Goal: Task Accomplishment & Management: Use online tool/utility

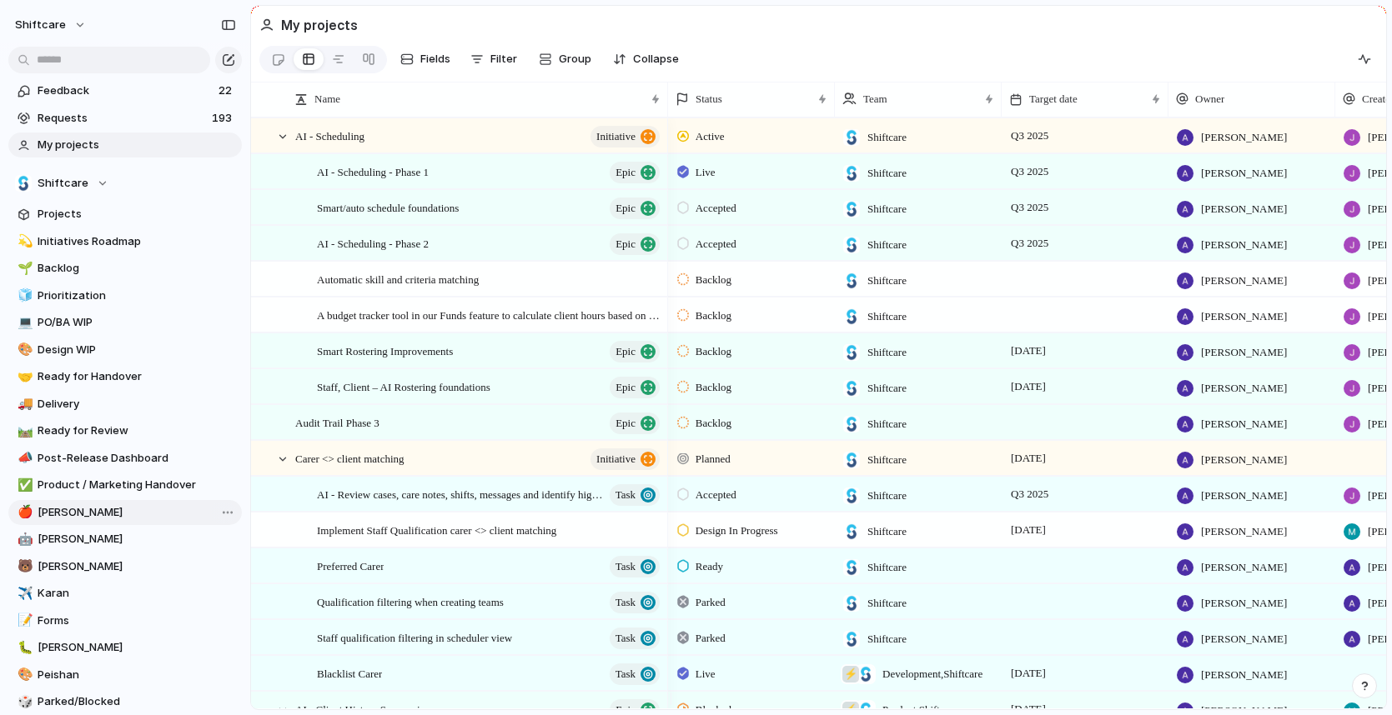
click at [98, 505] on span "[PERSON_NAME]" at bounding box center [137, 512] width 198 height 17
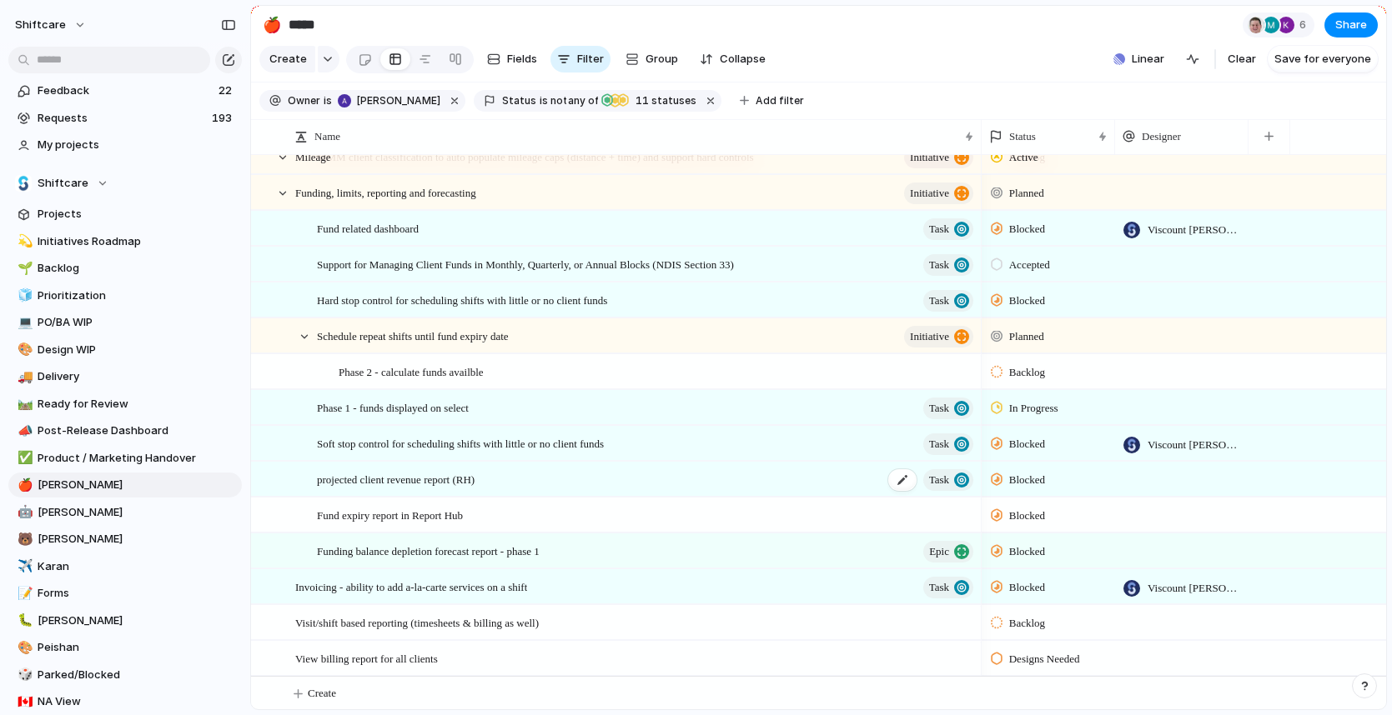
scroll to position [2109, 0]
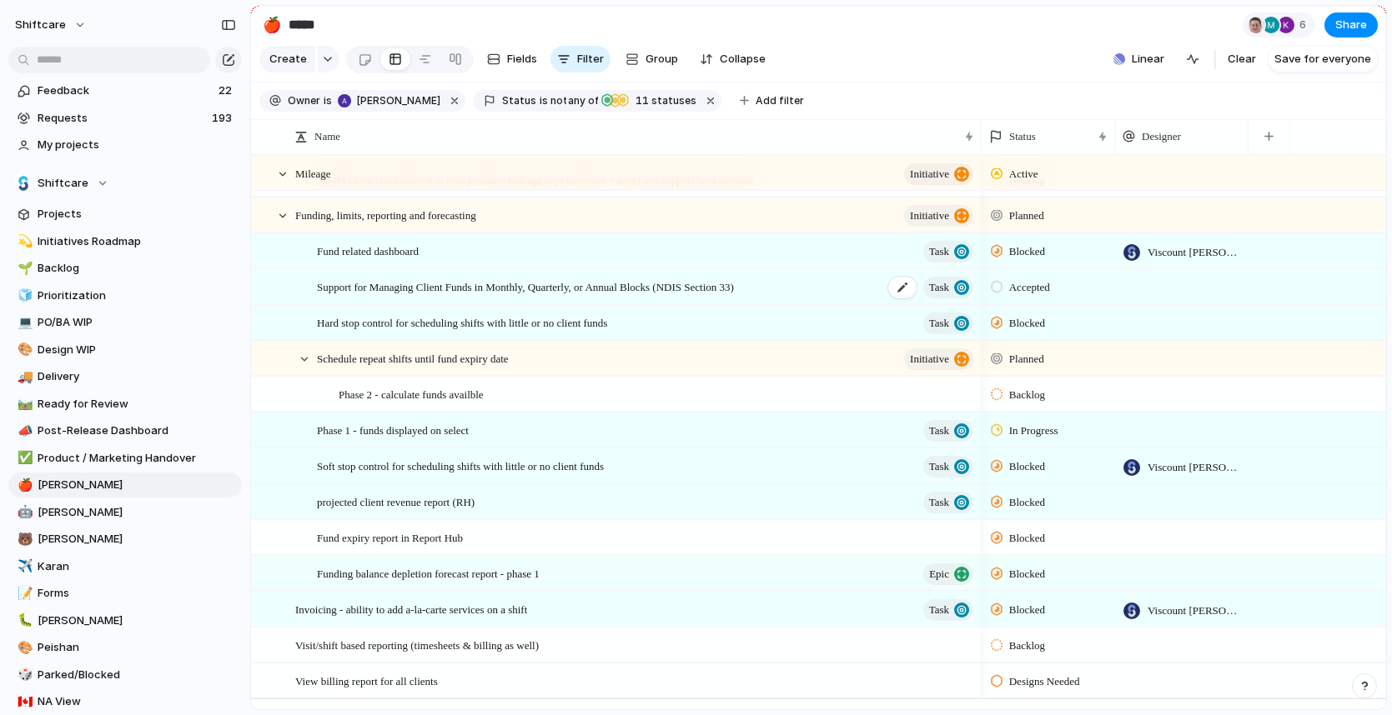
click at [364, 296] on span "Support for Managing Client Funds in Monthly, Quarterly, or Annual Blocks (NDIS…" at bounding box center [525, 286] width 417 height 19
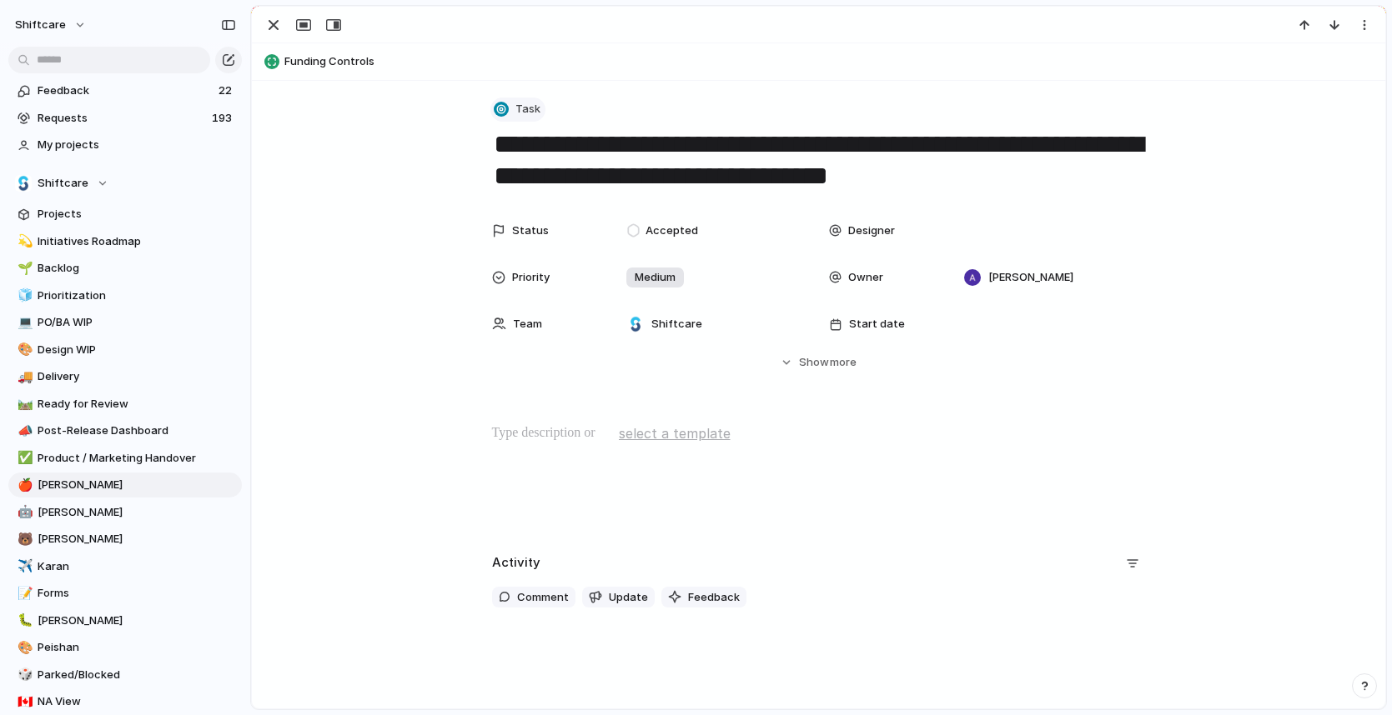
click at [512, 99] on button "Task" at bounding box center [517, 110] width 55 height 24
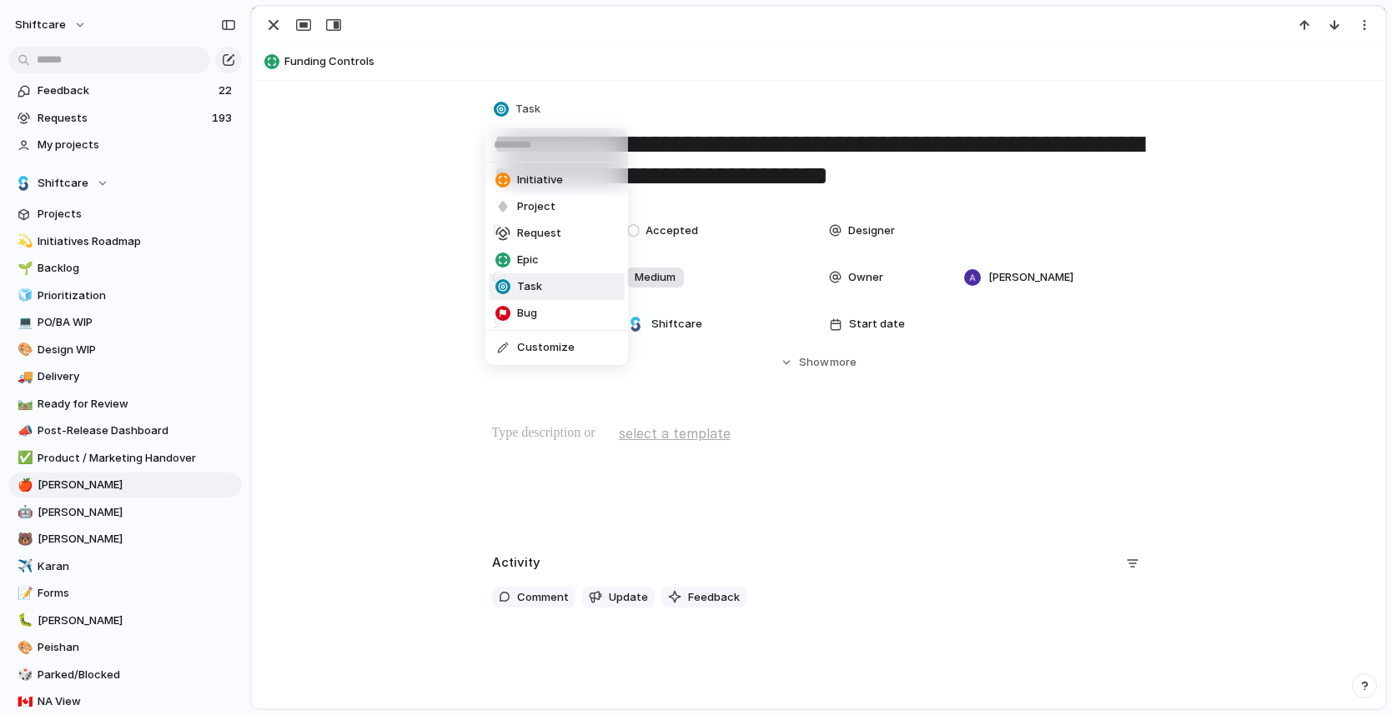
click at [1125, 373] on div "Initiative Project Request Epic Task Bug Customize" at bounding box center [696, 357] width 1392 height 715
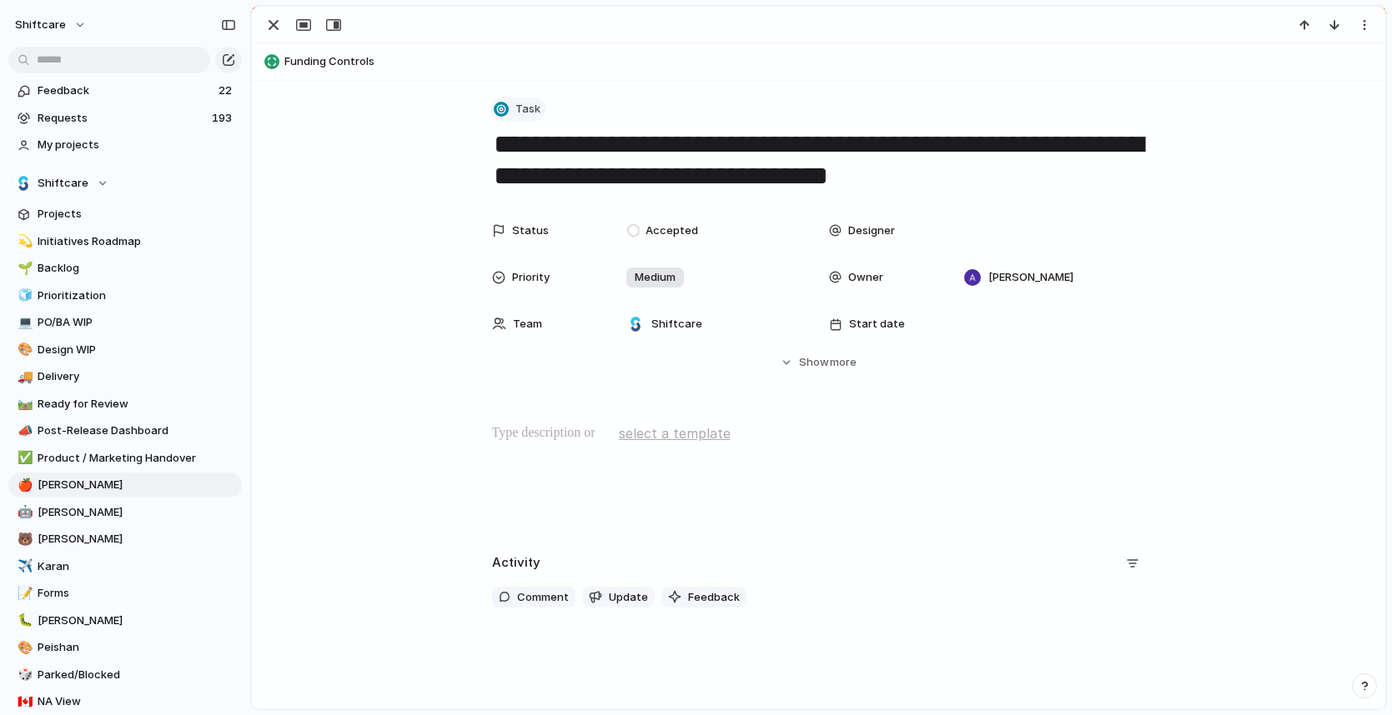
click at [519, 106] on span "Task" at bounding box center [527, 109] width 25 height 17
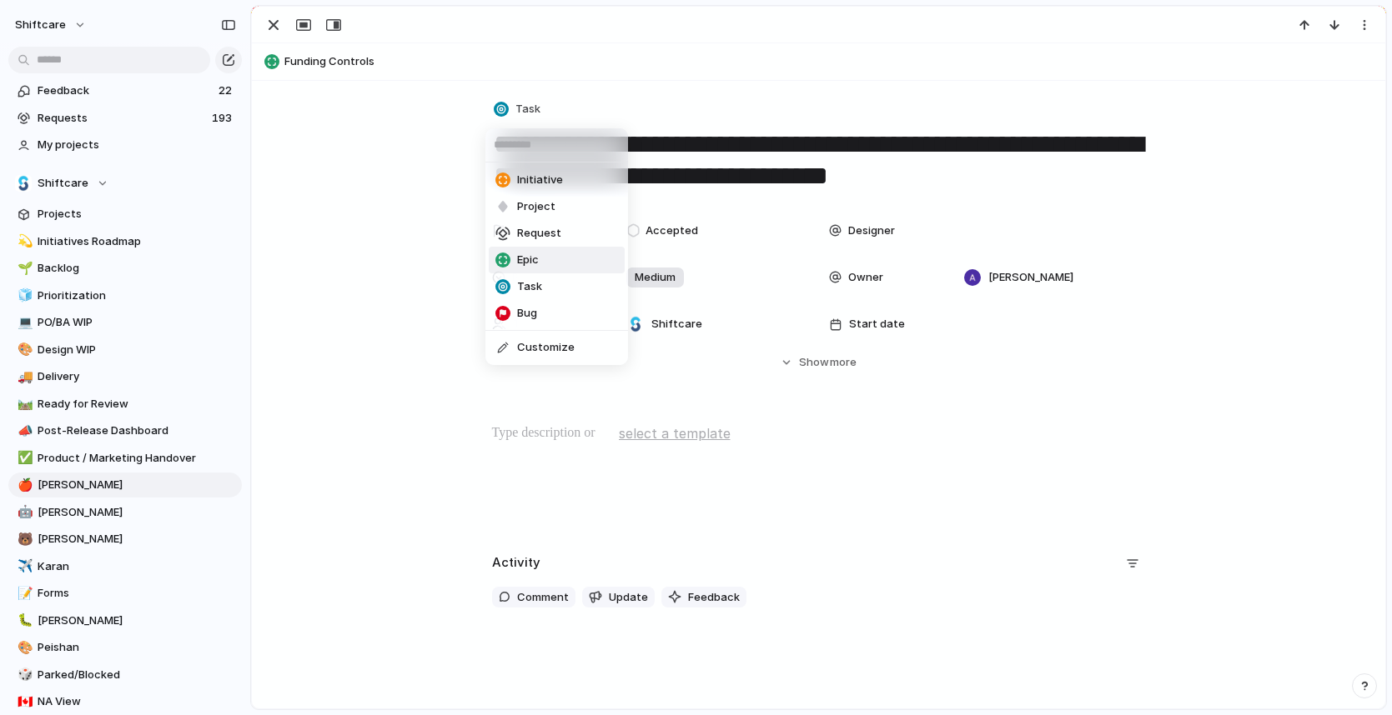
click at [272, 27] on div "Initiative Project Request Epic Task Bug Customize" at bounding box center [696, 357] width 1392 height 715
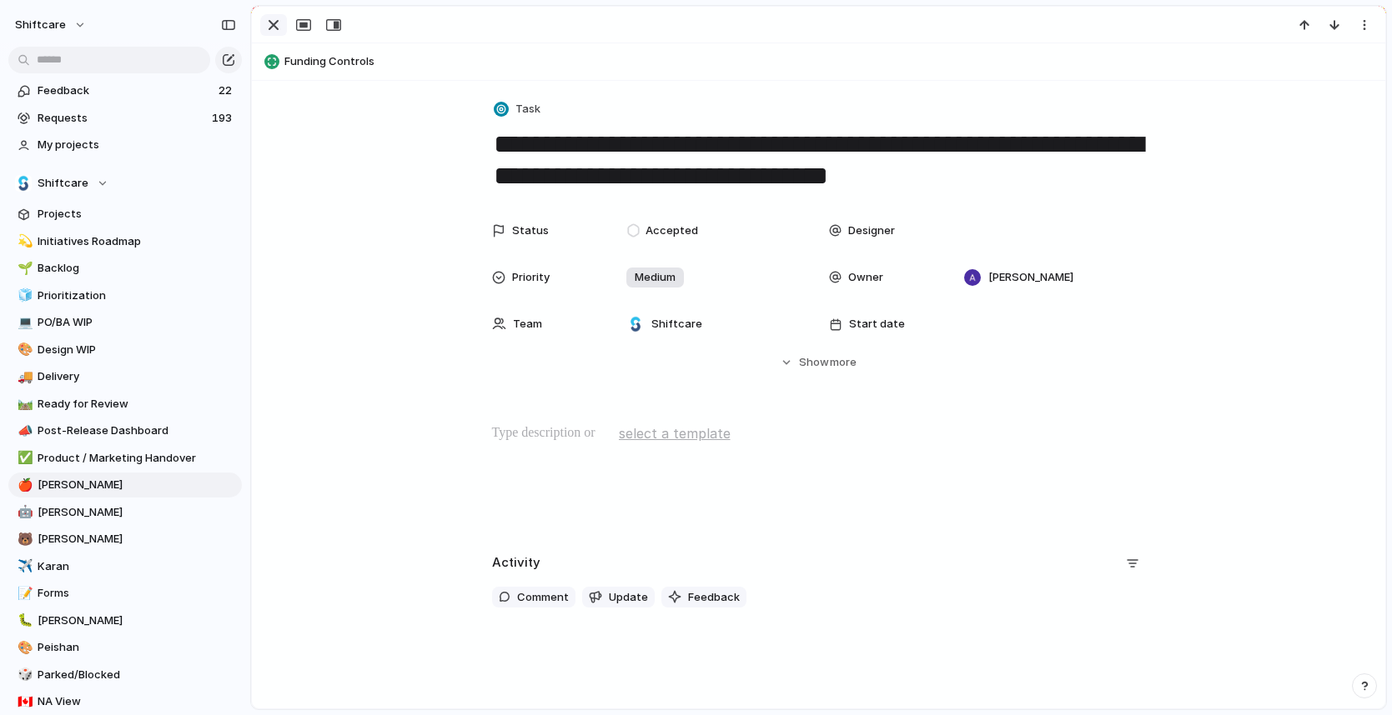
click at [277, 23] on div "button" at bounding box center [273, 25] width 20 height 20
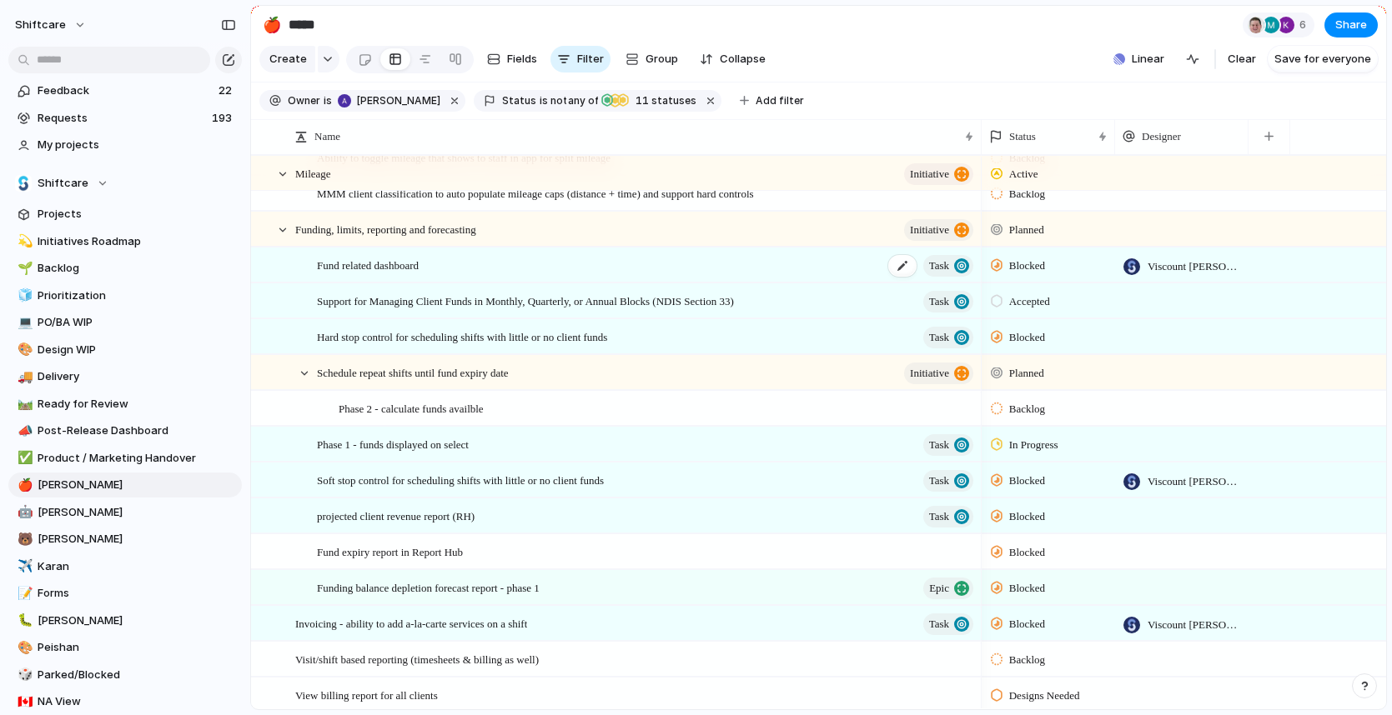
scroll to position [2092, 0]
click at [498, 313] on span "Support for Managing Client Funds in Monthly, Quarterly, or Annual Blocks (NDIS…" at bounding box center [525, 303] width 417 height 19
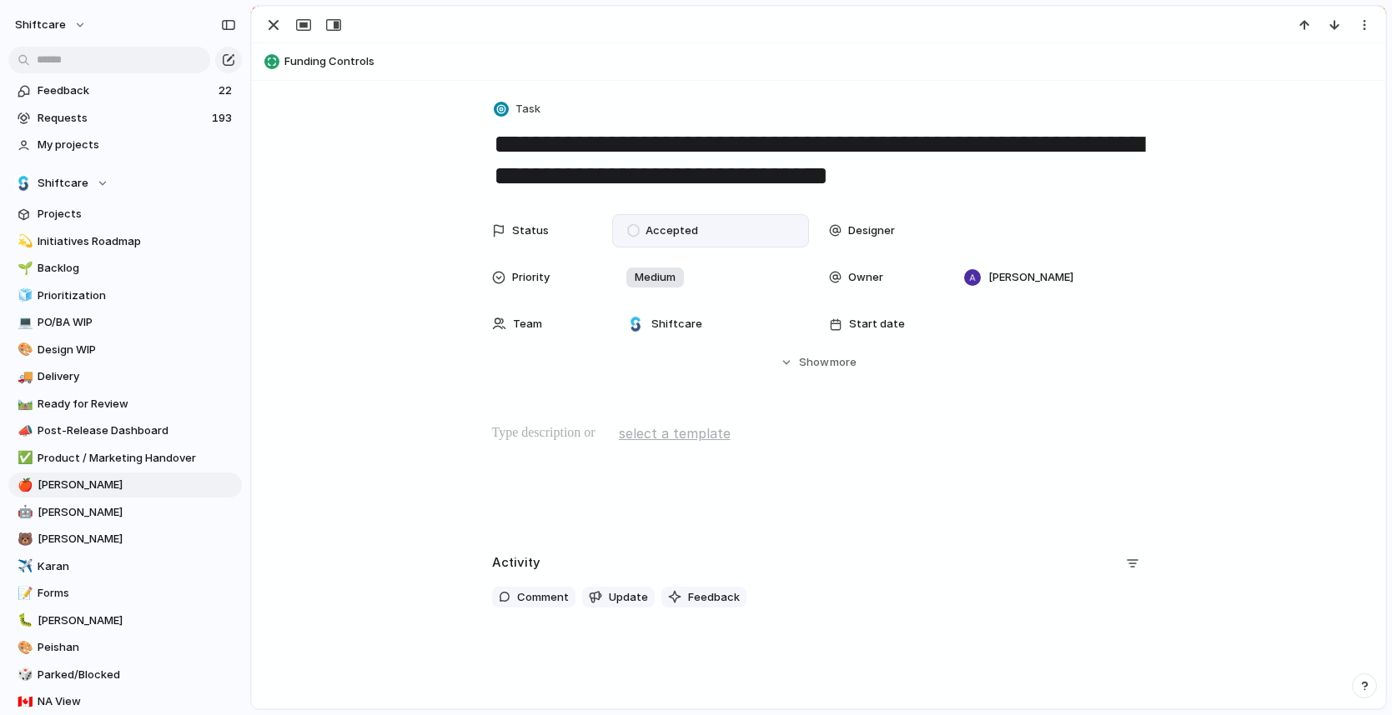
click at [664, 226] on span "Accepted" at bounding box center [671, 231] width 53 height 17
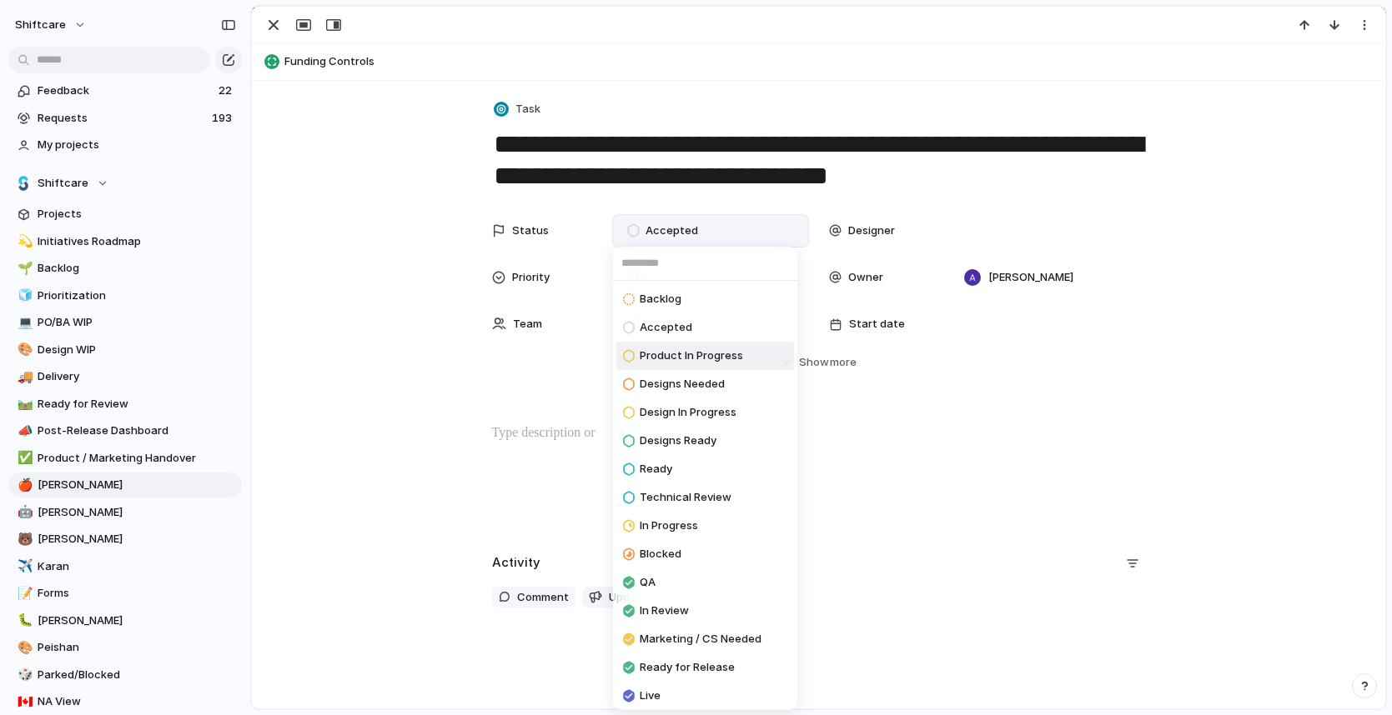
click at [767, 352] on li "Product In Progress" at bounding box center [705, 356] width 178 height 28
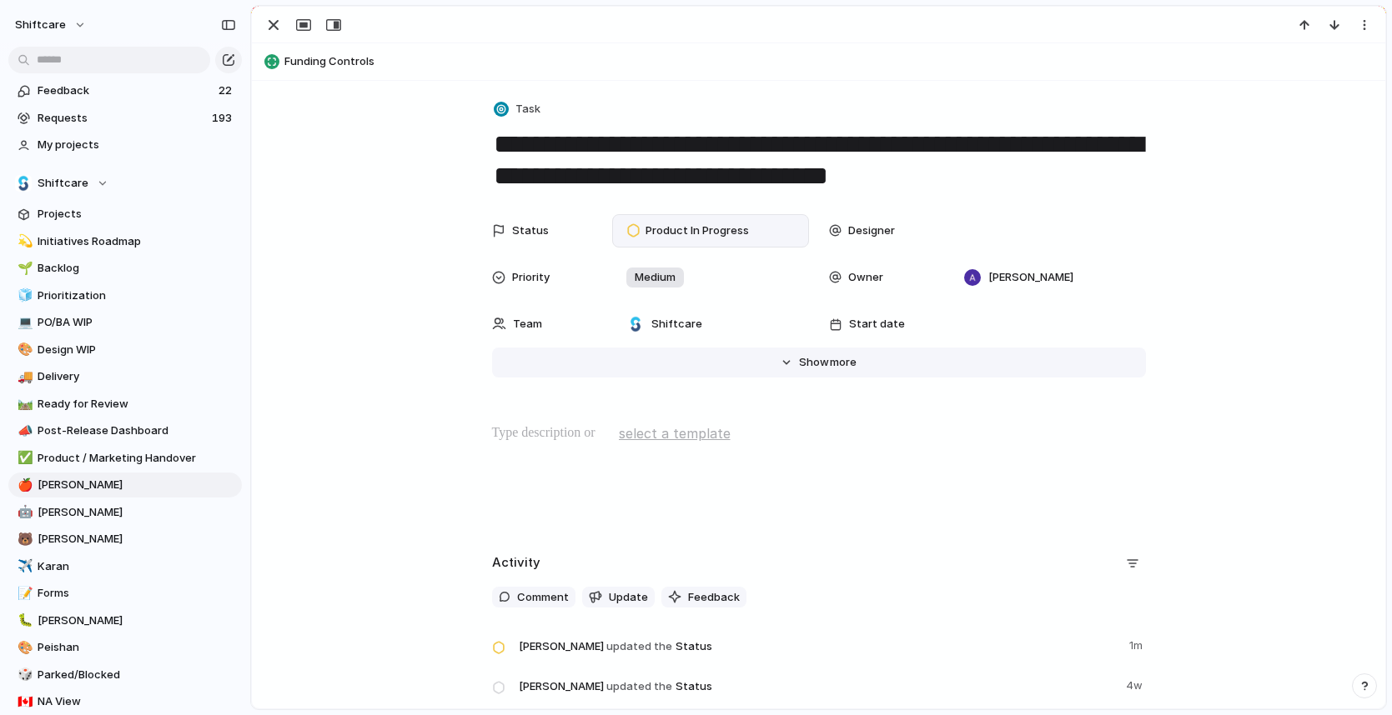
click at [799, 360] on span "Show" at bounding box center [814, 362] width 30 height 17
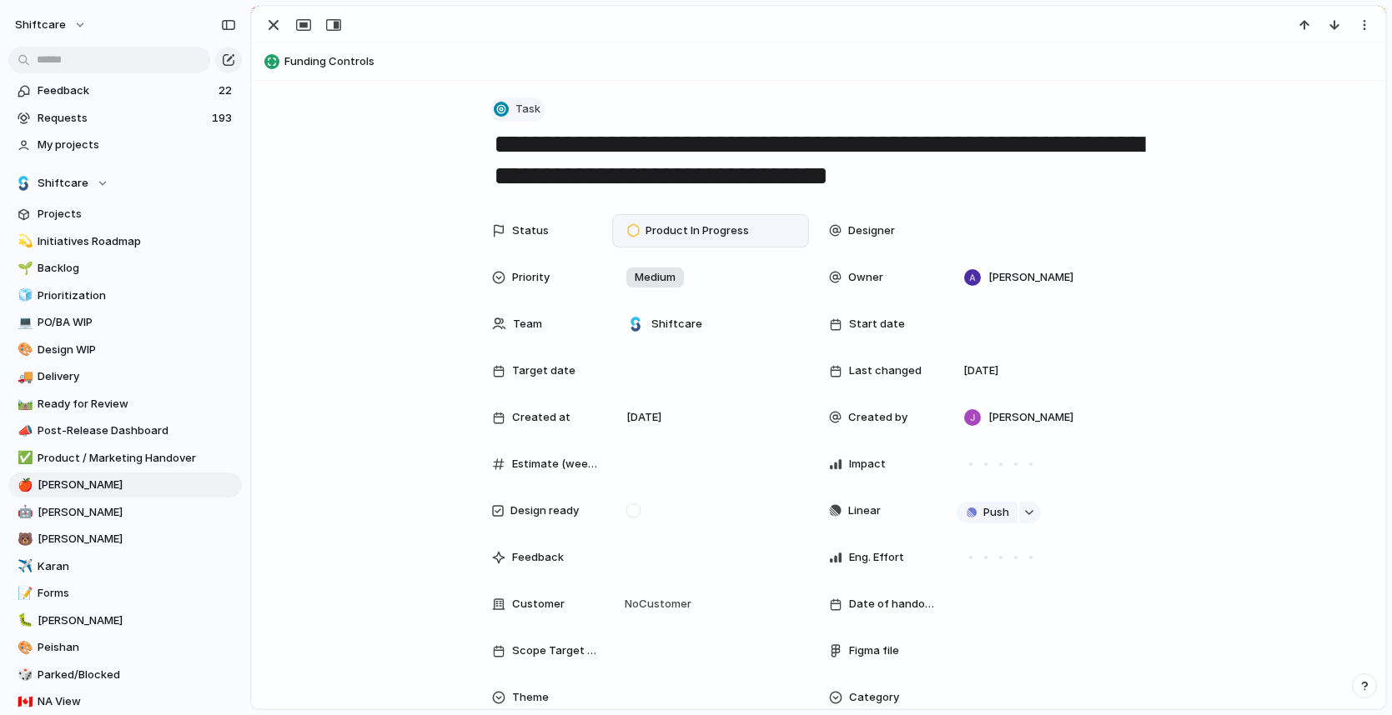
click at [526, 103] on span "Task" at bounding box center [527, 109] width 25 height 17
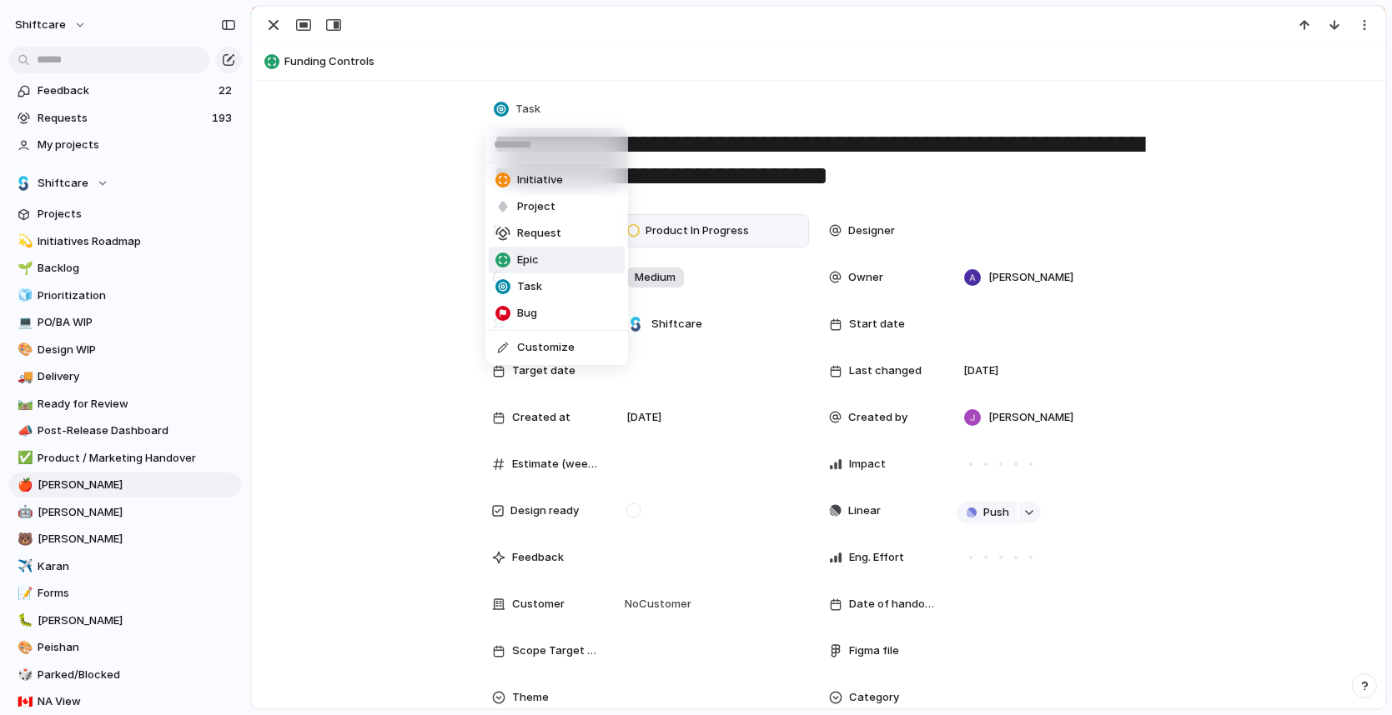
click at [558, 256] on li "Epic" at bounding box center [557, 260] width 136 height 27
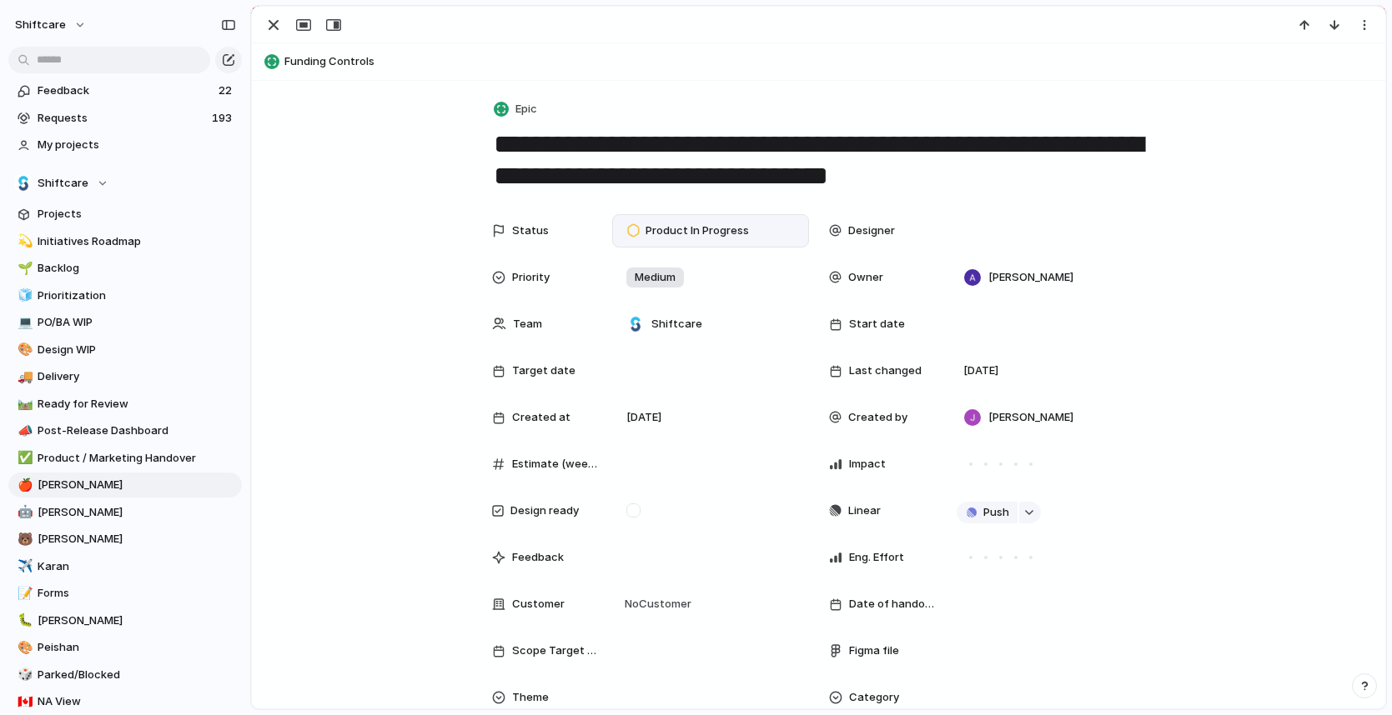
scroll to position [509, 0]
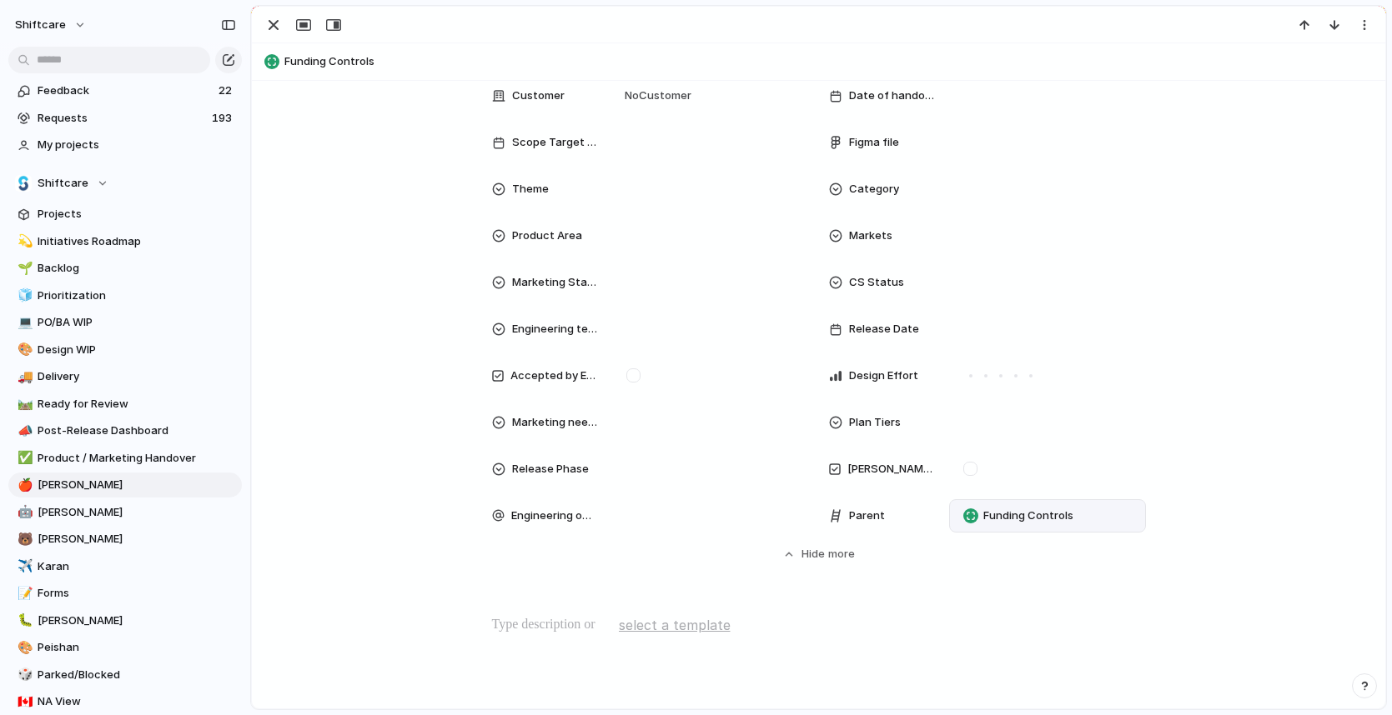
click at [1021, 508] on span "Funding Controls" at bounding box center [1028, 516] width 90 height 17
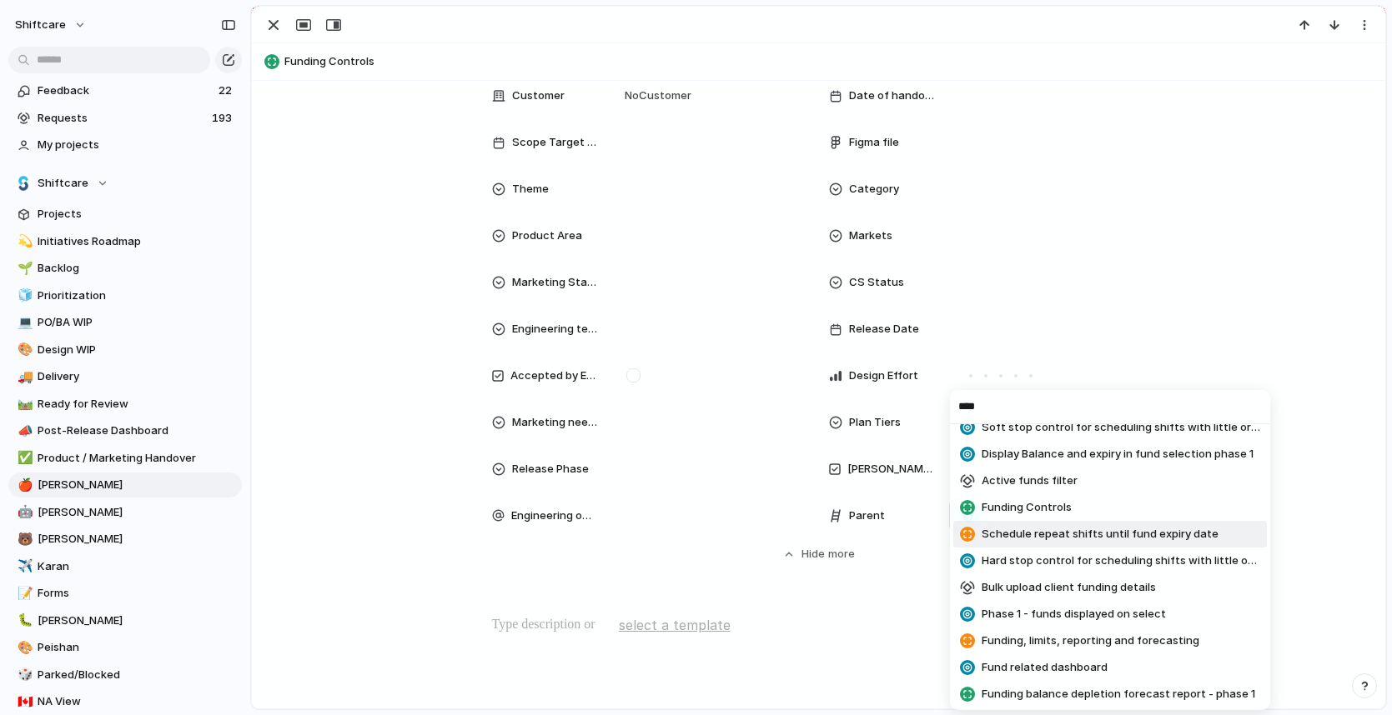
scroll to position [43, 0]
type input "****"
click at [1094, 644] on span "Funding, limits, reporting and forecasting" at bounding box center [1090, 639] width 218 height 17
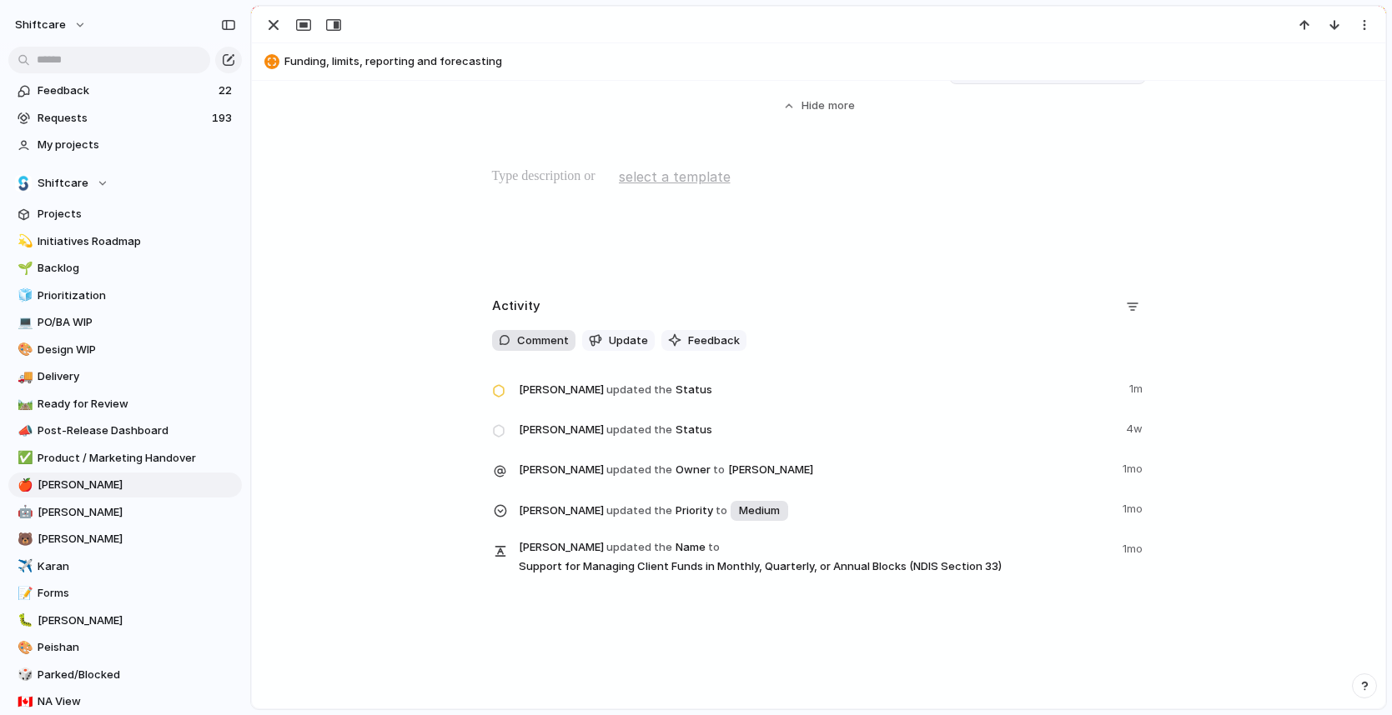
scroll to position [920, 0]
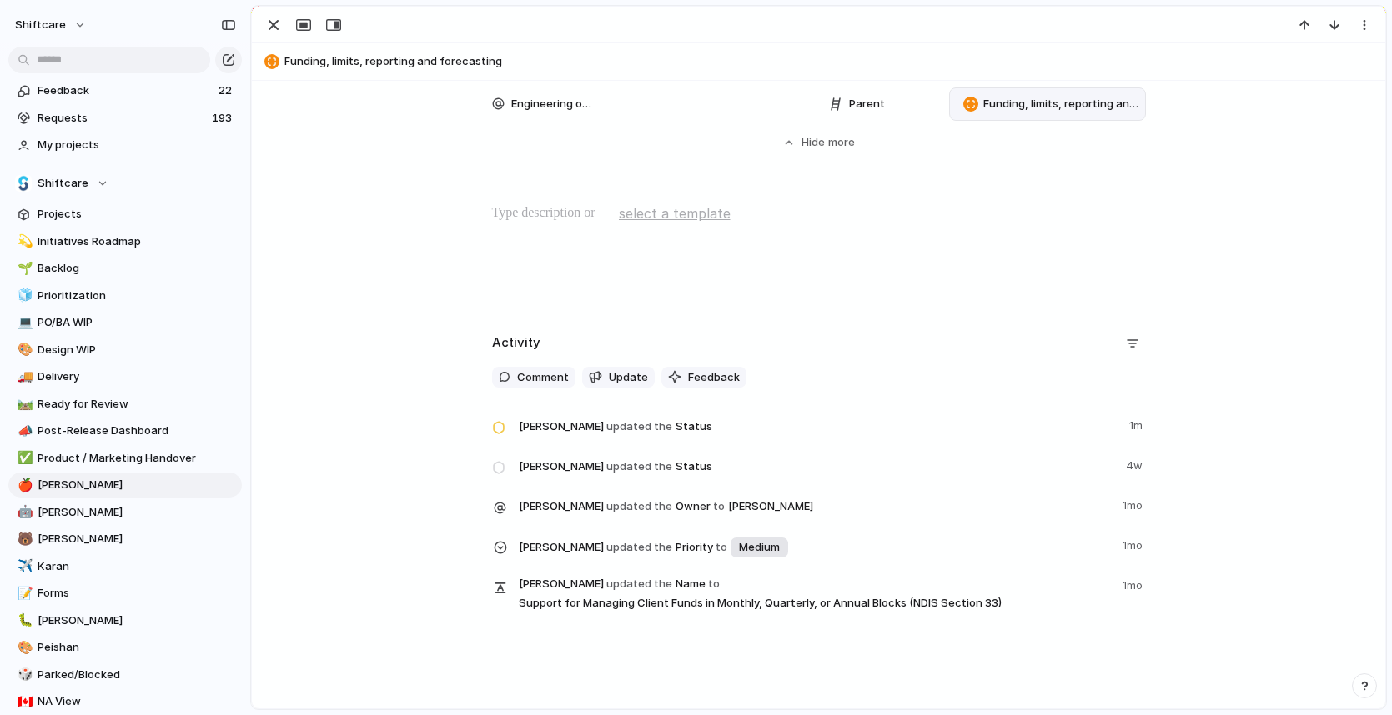
click at [685, 215] on span "select a template" at bounding box center [675, 213] width 112 height 20
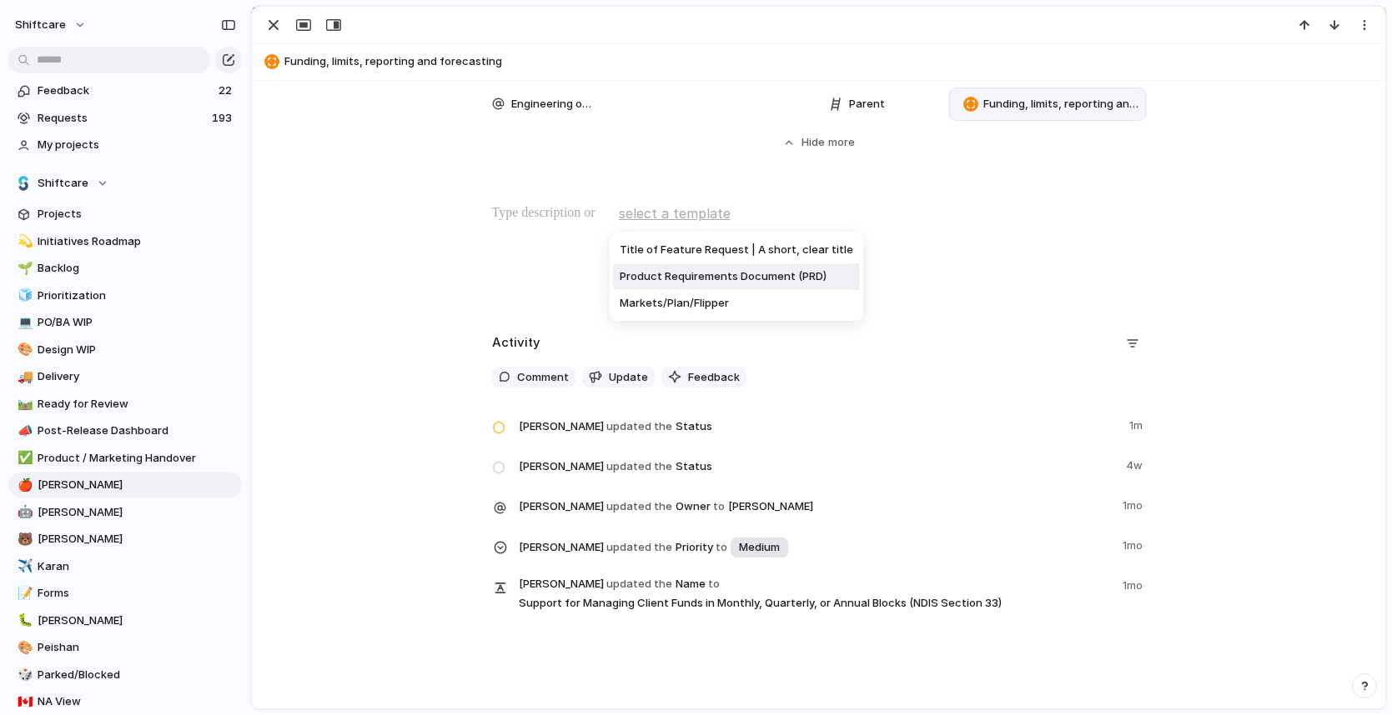
click at [745, 273] on span "Product Requirements Document (PRD)" at bounding box center [722, 276] width 207 height 17
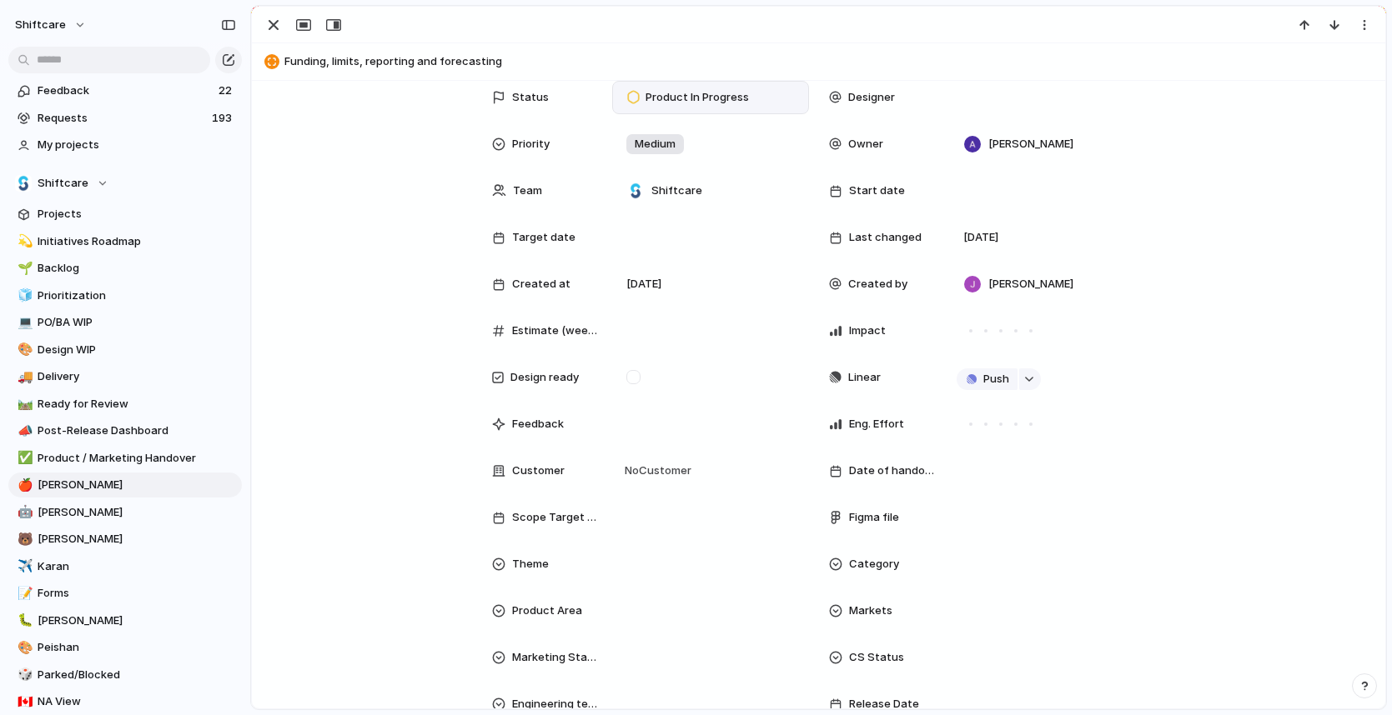
scroll to position [0, 0]
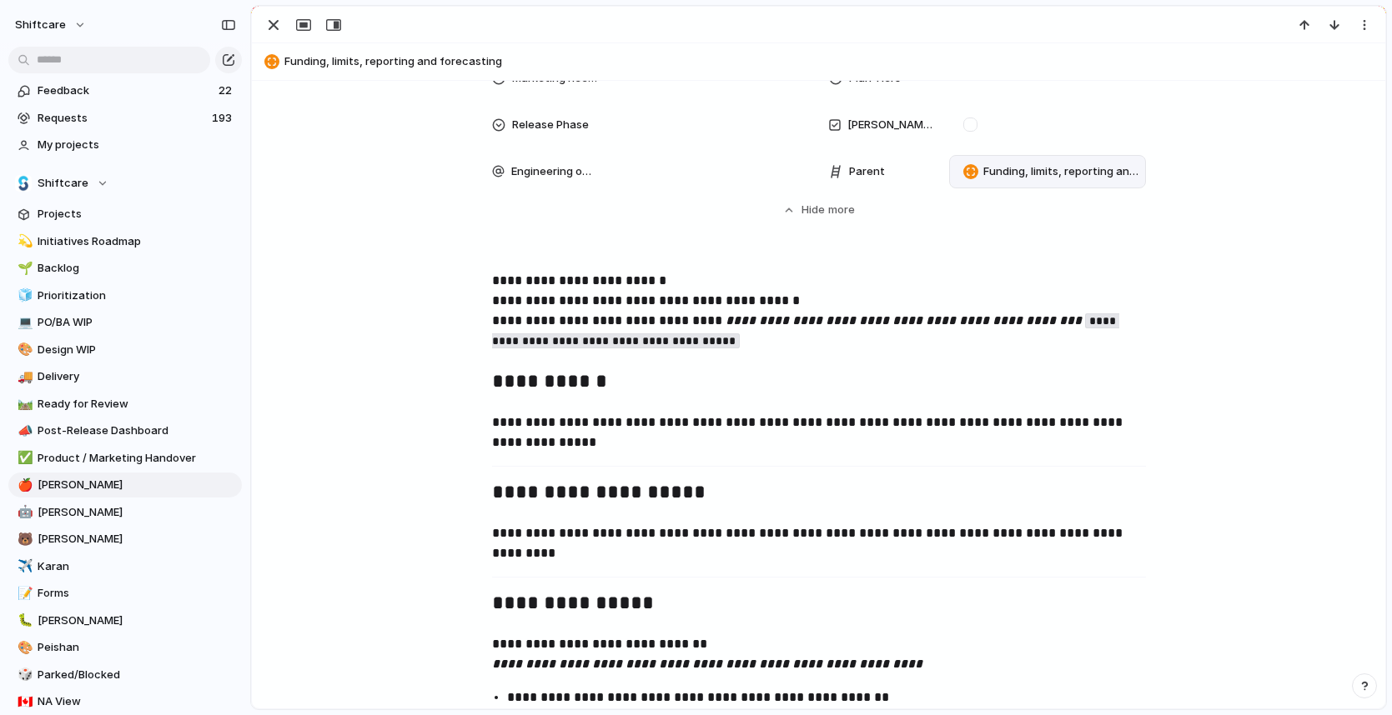
scroll to position [796, 0]
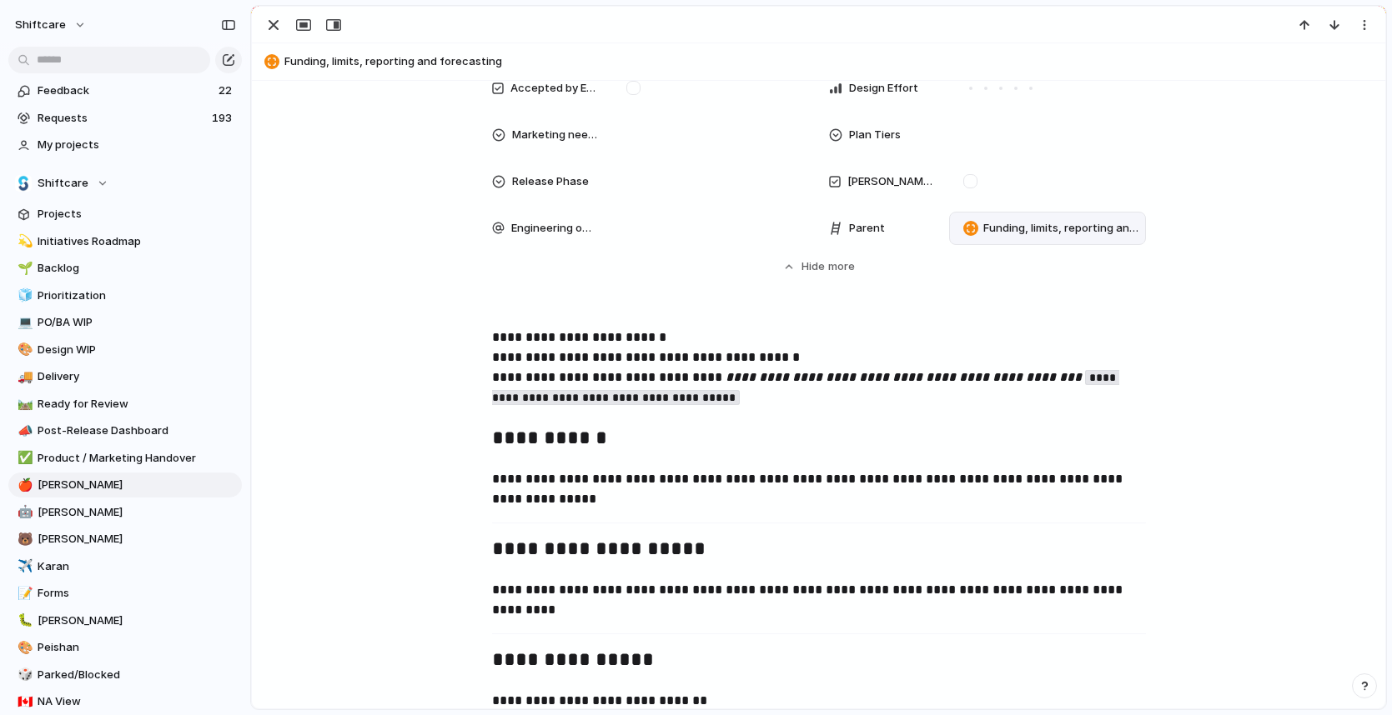
click at [495, 339] on strong "**********" at bounding box center [558, 337] width 133 height 13
drag, startPoint x: 492, startPoint y: 339, endPoint x: 506, endPoint y: 332, distance: 15.7
click at [492, 339] on strong "**********" at bounding box center [558, 337] width 133 height 13
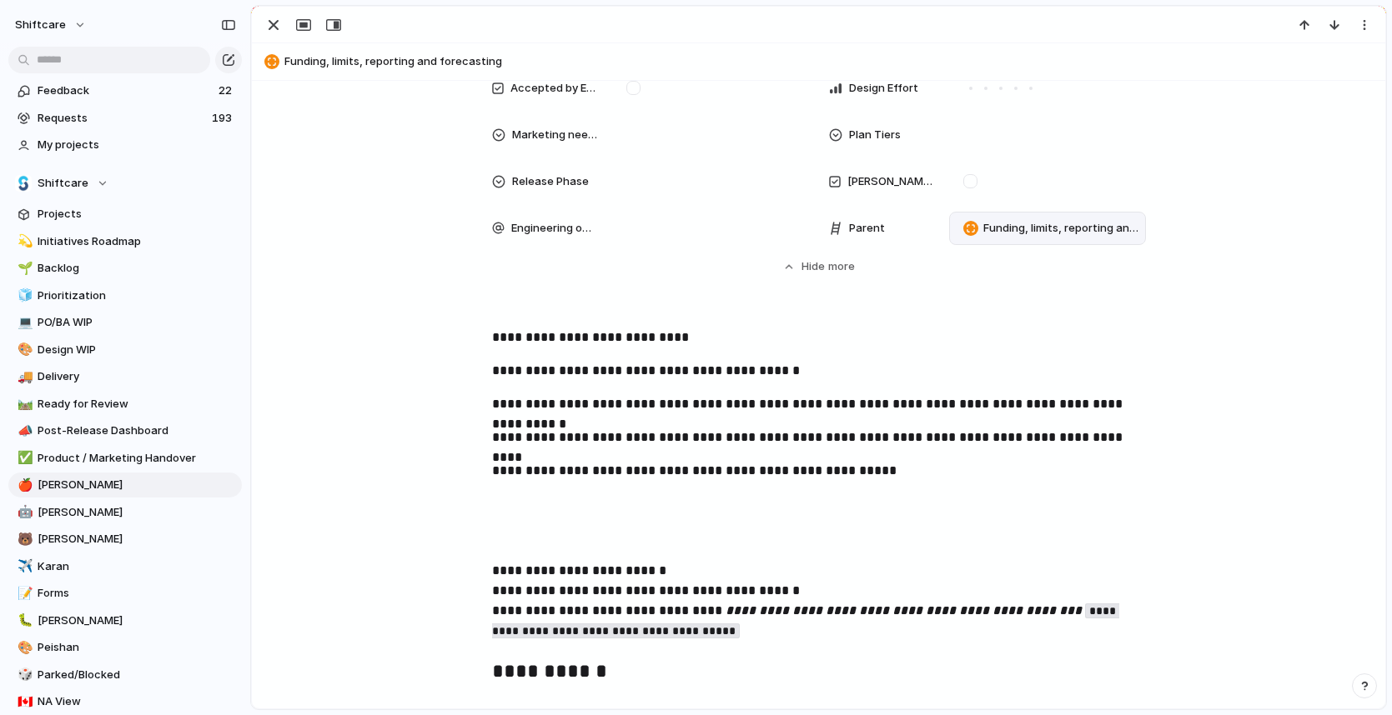
click at [805, 397] on p "**********" at bounding box center [819, 404] width 654 height 20
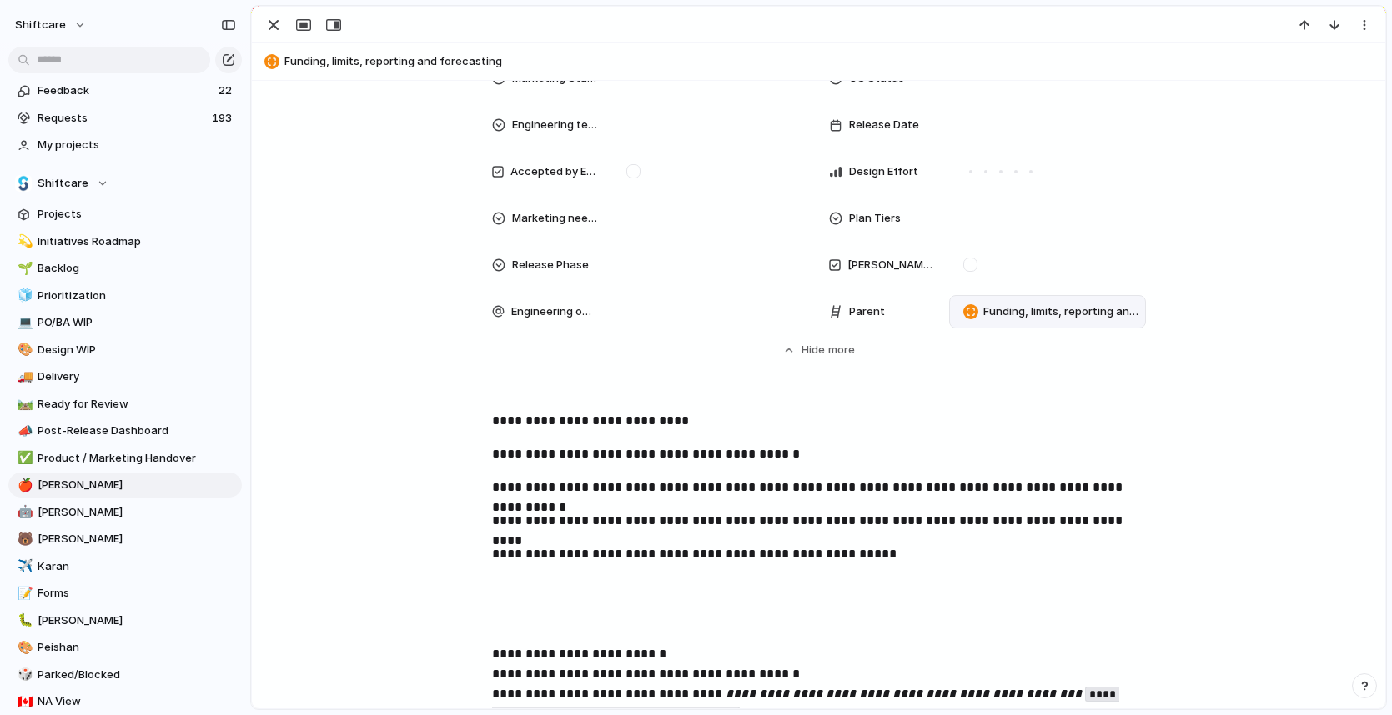
scroll to position [828, 0]
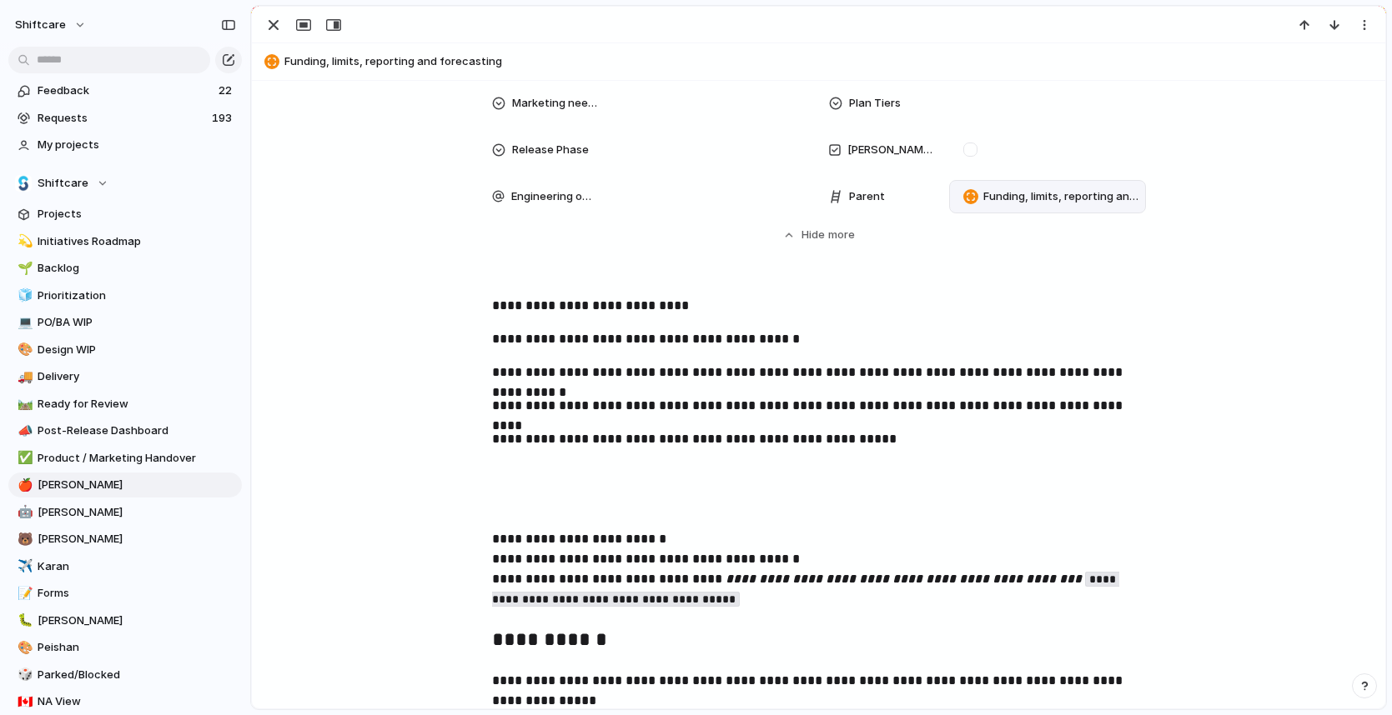
click at [965, 467] on p at bounding box center [819, 473] width 654 height 20
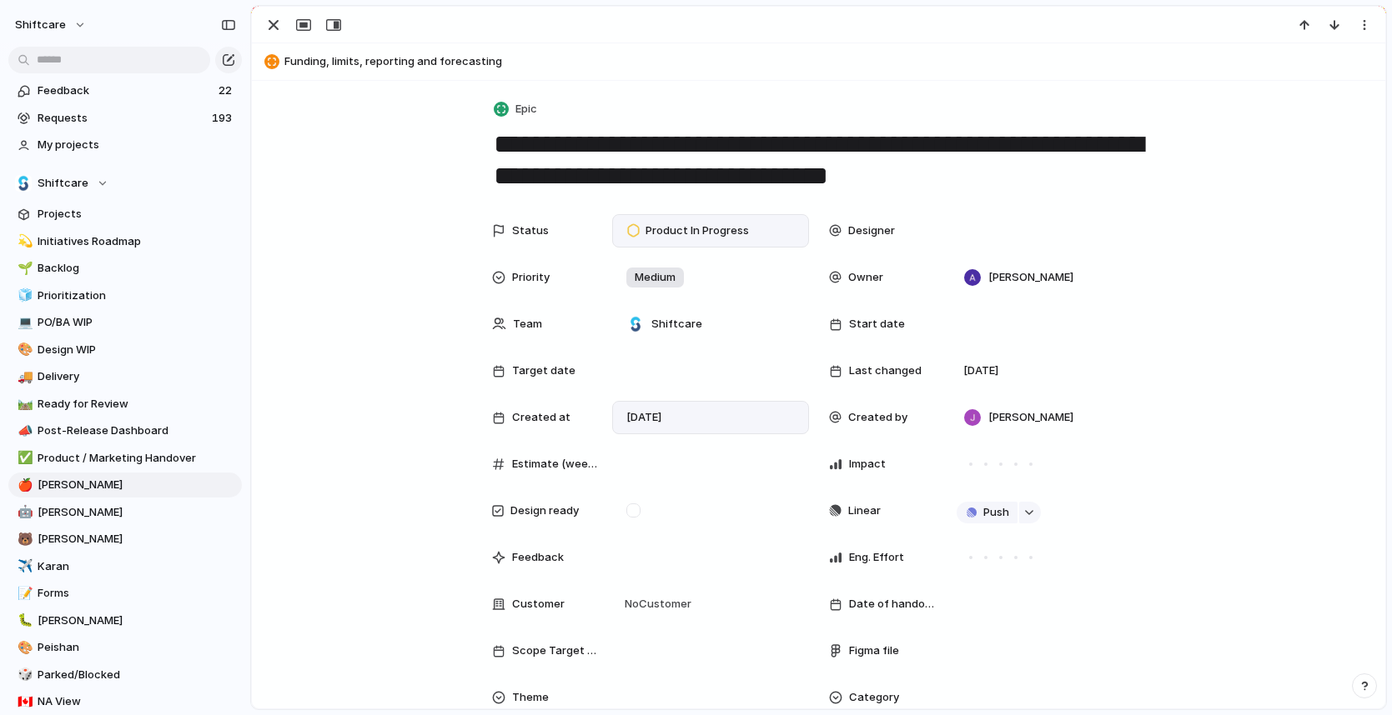
scroll to position [2092, 0]
